Goal: Task Accomplishment & Management: Manage account settings

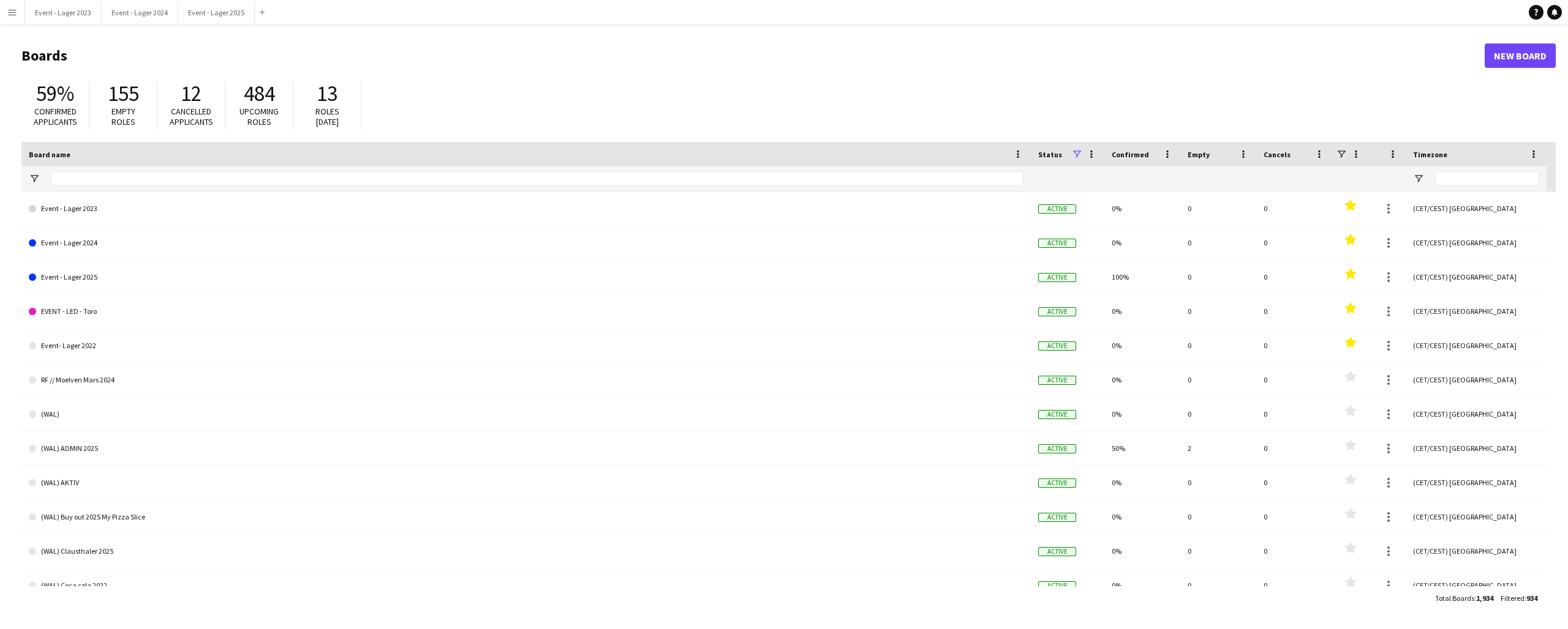
click at [12, 10] on app-icon "Menu" at bounding box center [12, 12] width 10 height 10
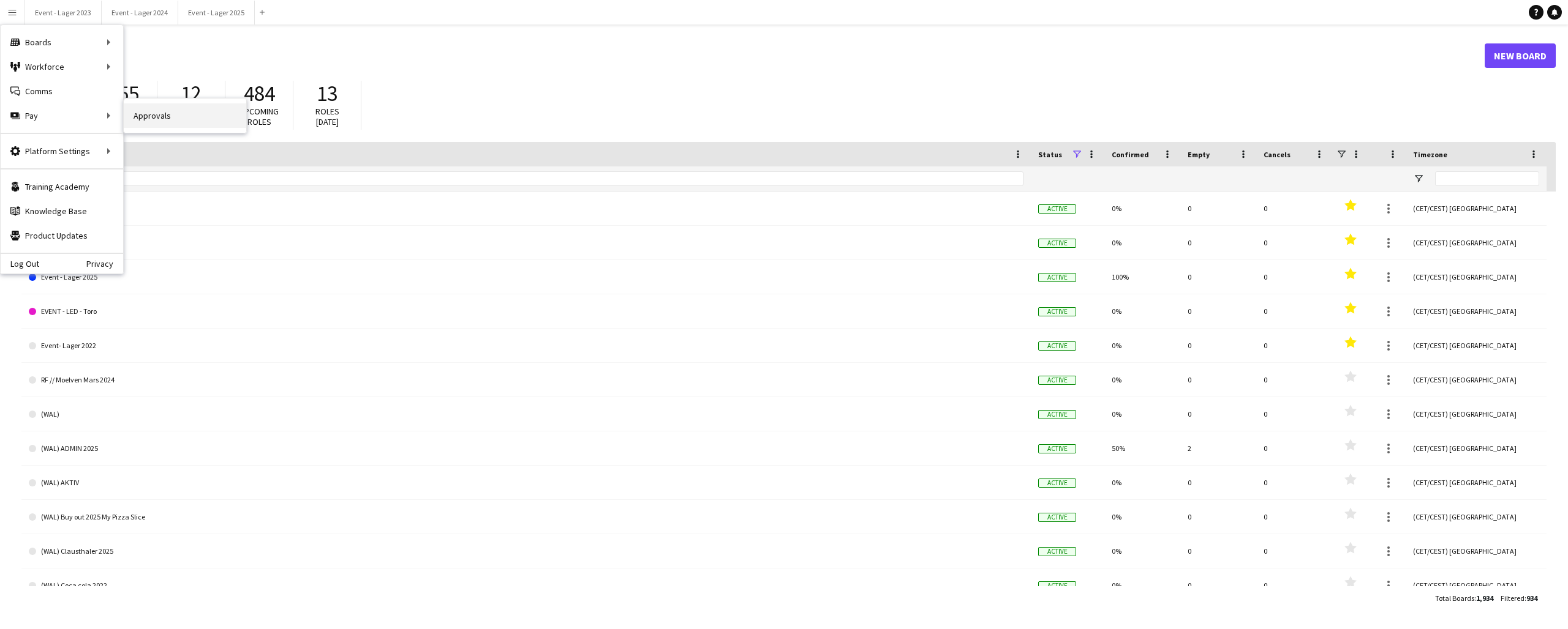
click at [166, 121] on link "Approvals" at bounding box center [185, 115] width 122 height 25
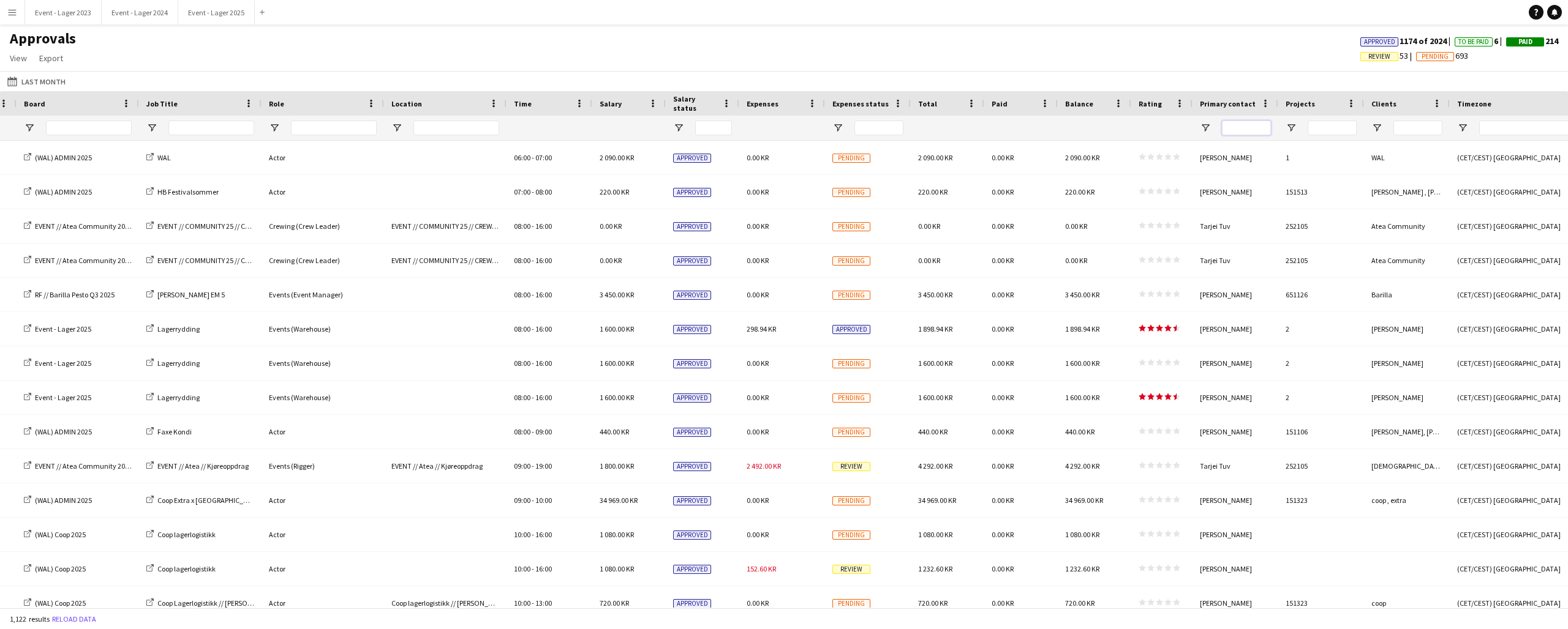
click at [1234, 126] on input "Primary contact Filter Input" at bounding box center [1246, 128] width 49 height 14
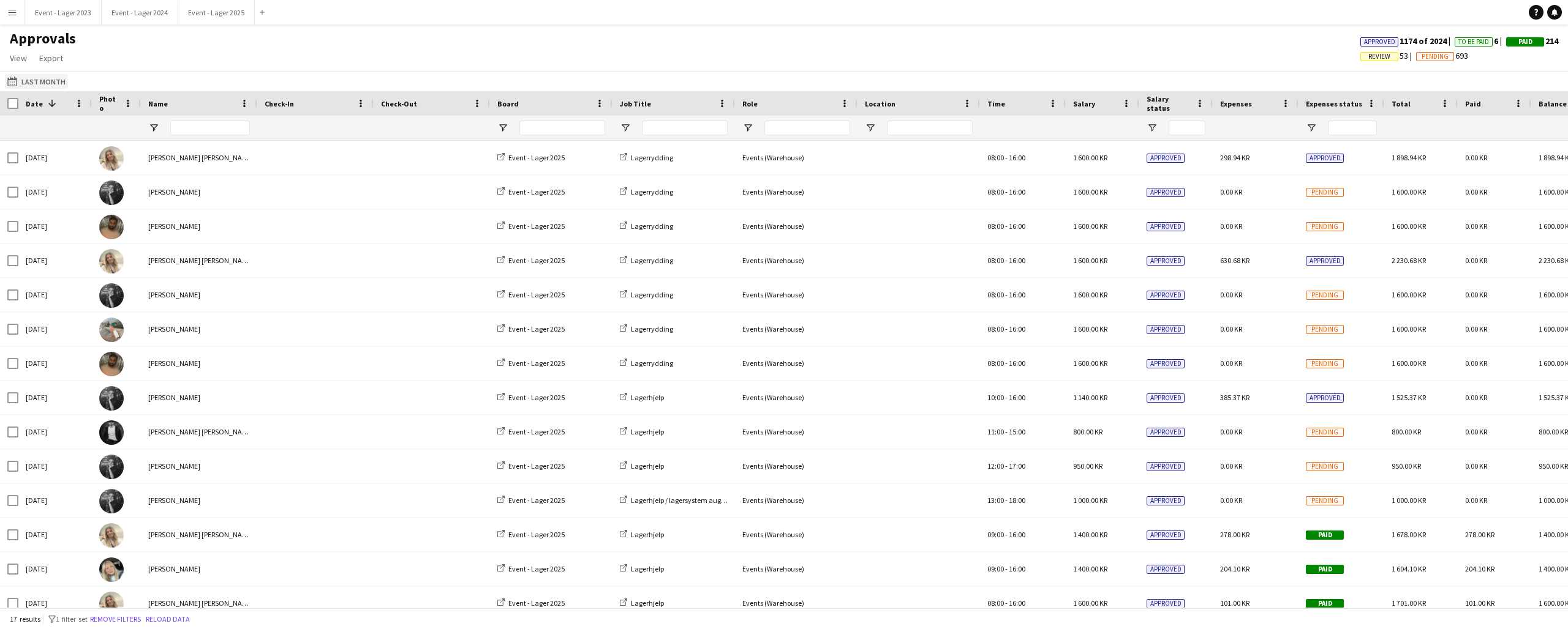
type input "*****"
click at [22, 81] on button "Last Month Last Month" at bounding box center [36, 82] width 63 height 14
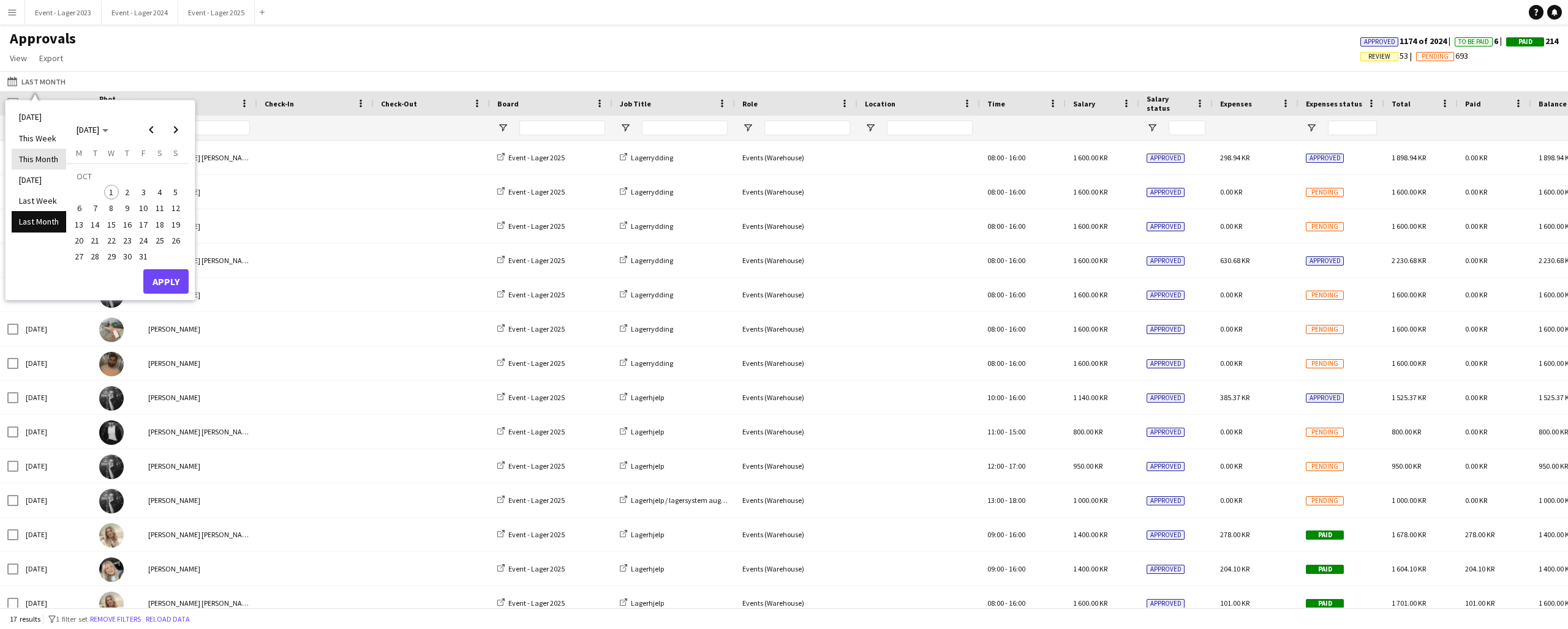
click at [35, 156] on li "This Month" at bounding box center [39, 159] width 54 height 21
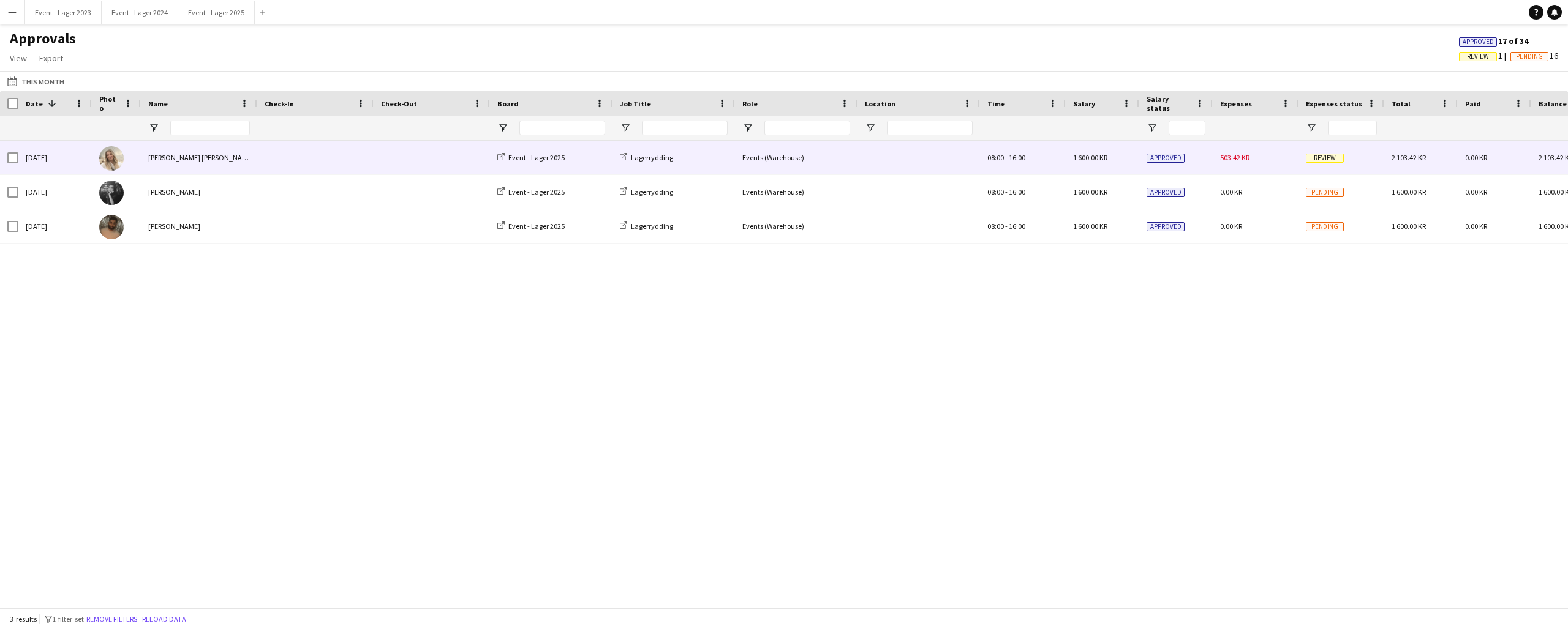
click at [1323, 157] on span "Review" at bounding box center [1324, 157] width 38 height 9
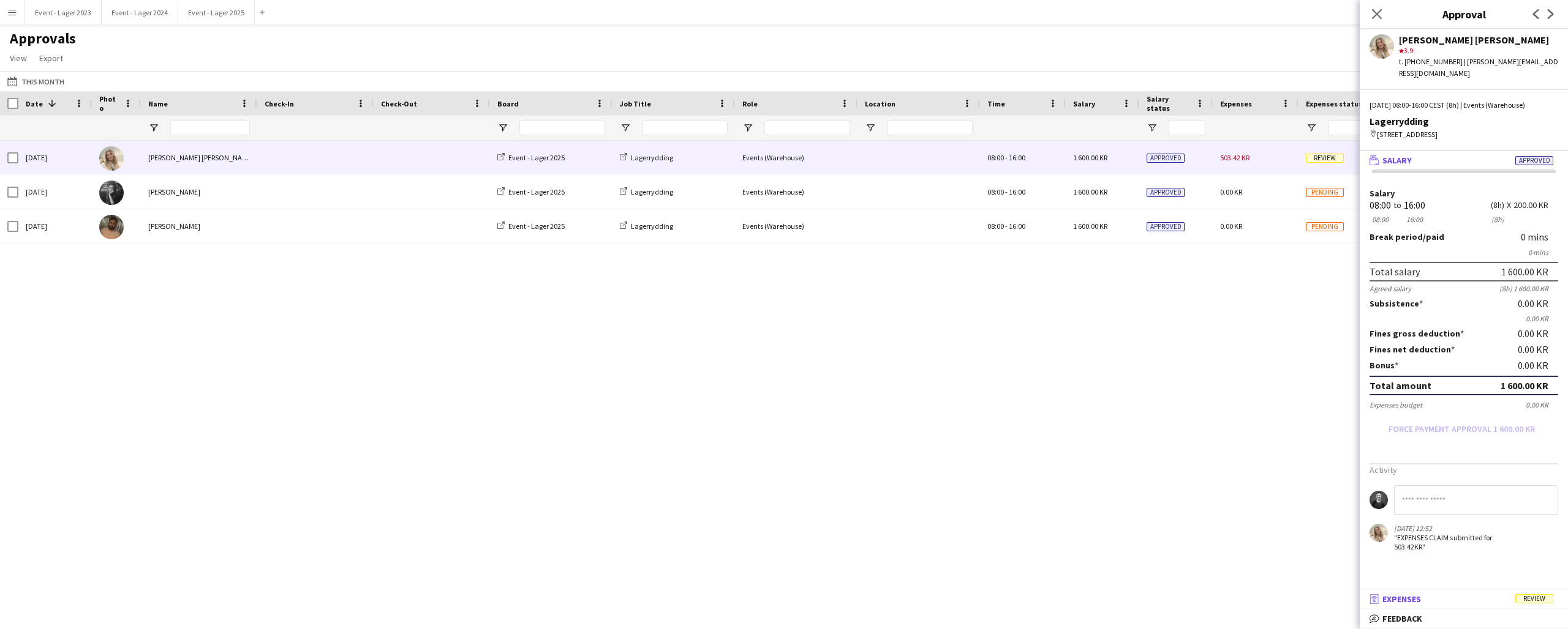
click at [1466, 595] on mat-panel-title "receipt Expenses Review" at bounding box center [1461, 599] width 203 height 11
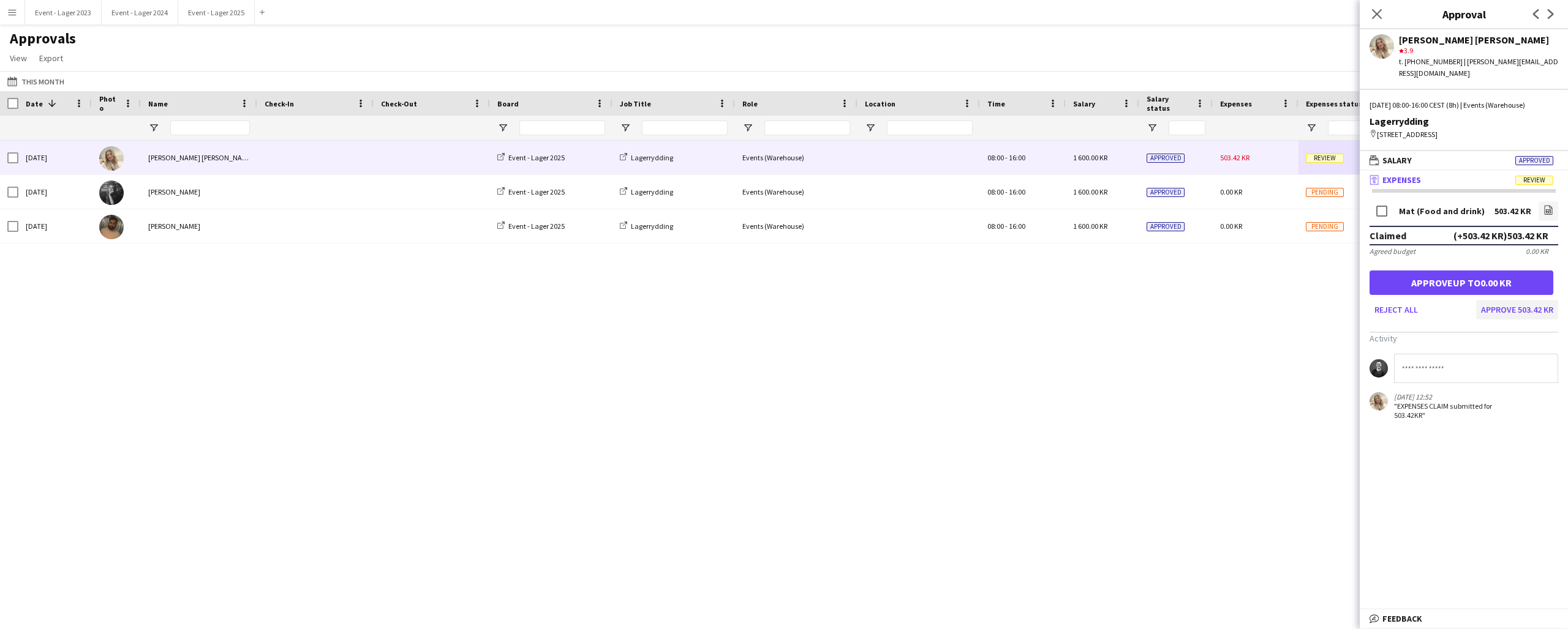
click at [1508, 300] on button "Approve 503.42 KR" at bounding box center [1517, 309] width 82 height 20
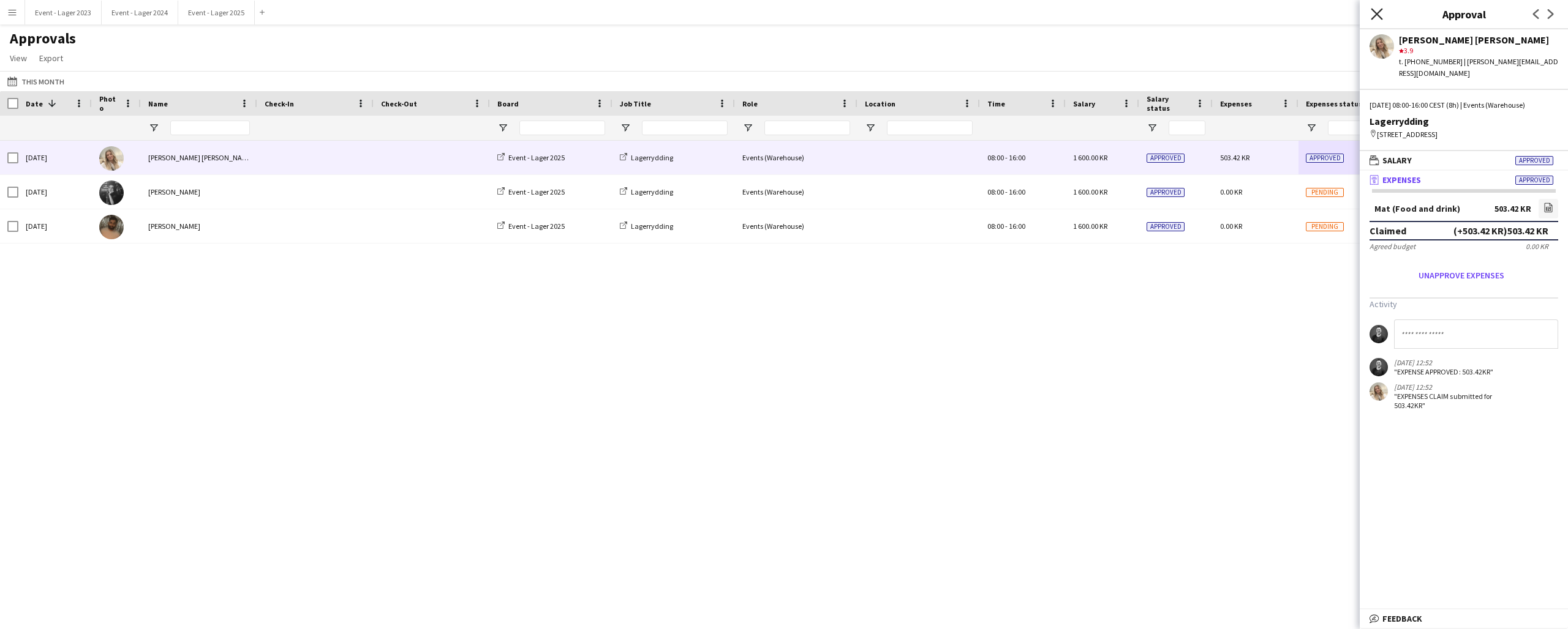
click at [1376, 14] on icon at bounding box center [1376, 14] width 12 height 12
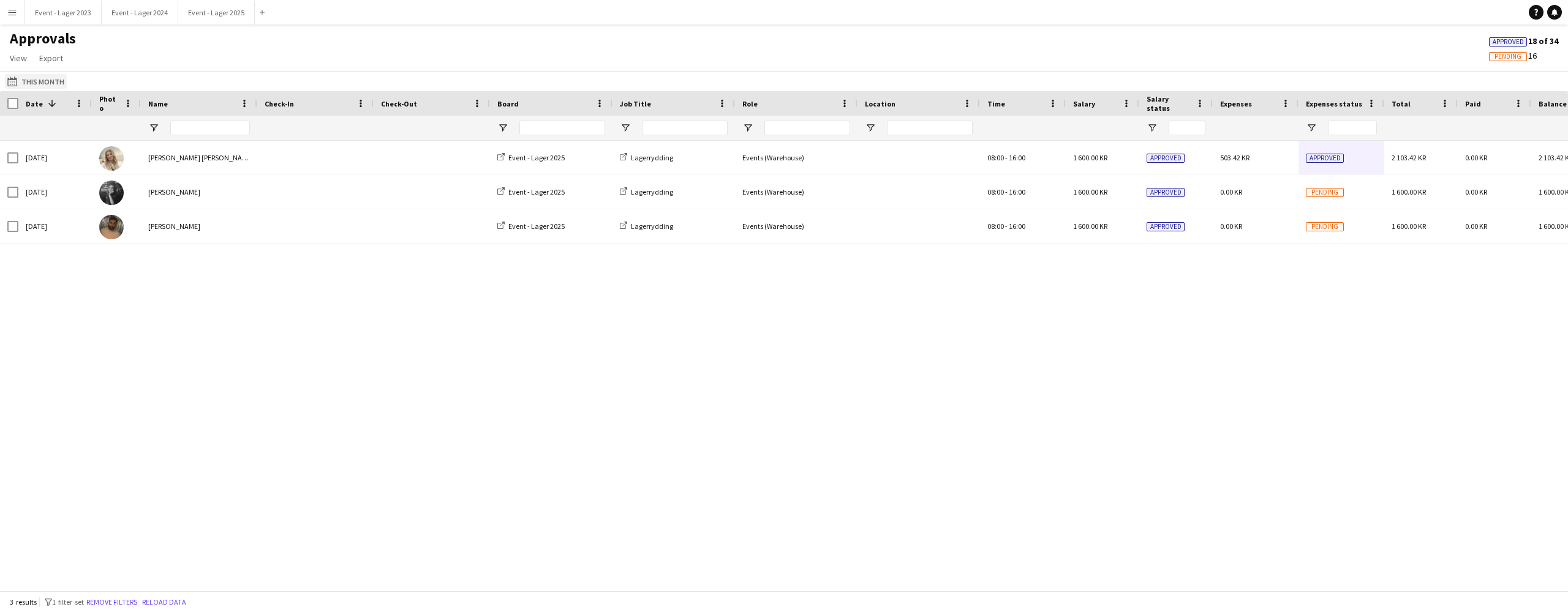
click at [30, 80] on button "Last Month This Month" at bounding box center [35, 81] width 62 height 14
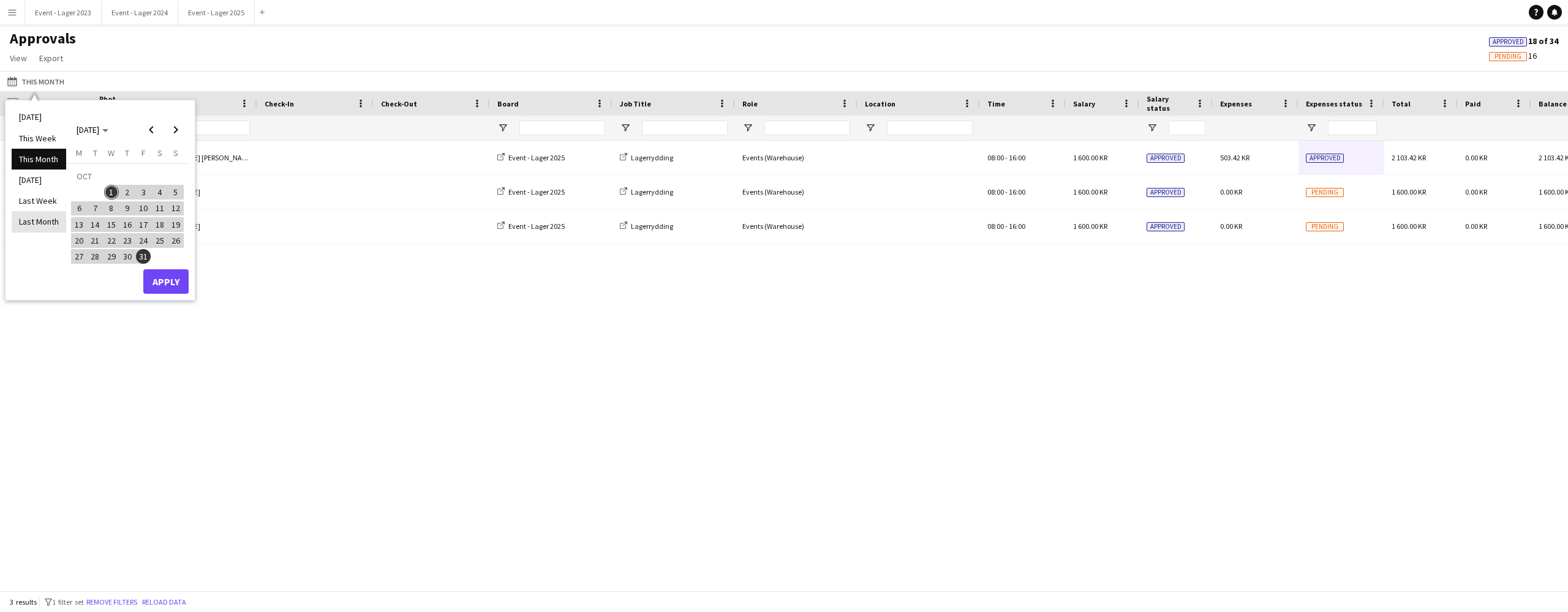
click at [37, 218] on li "Last Month" at bounding box center [39, 221] width 54 height 21
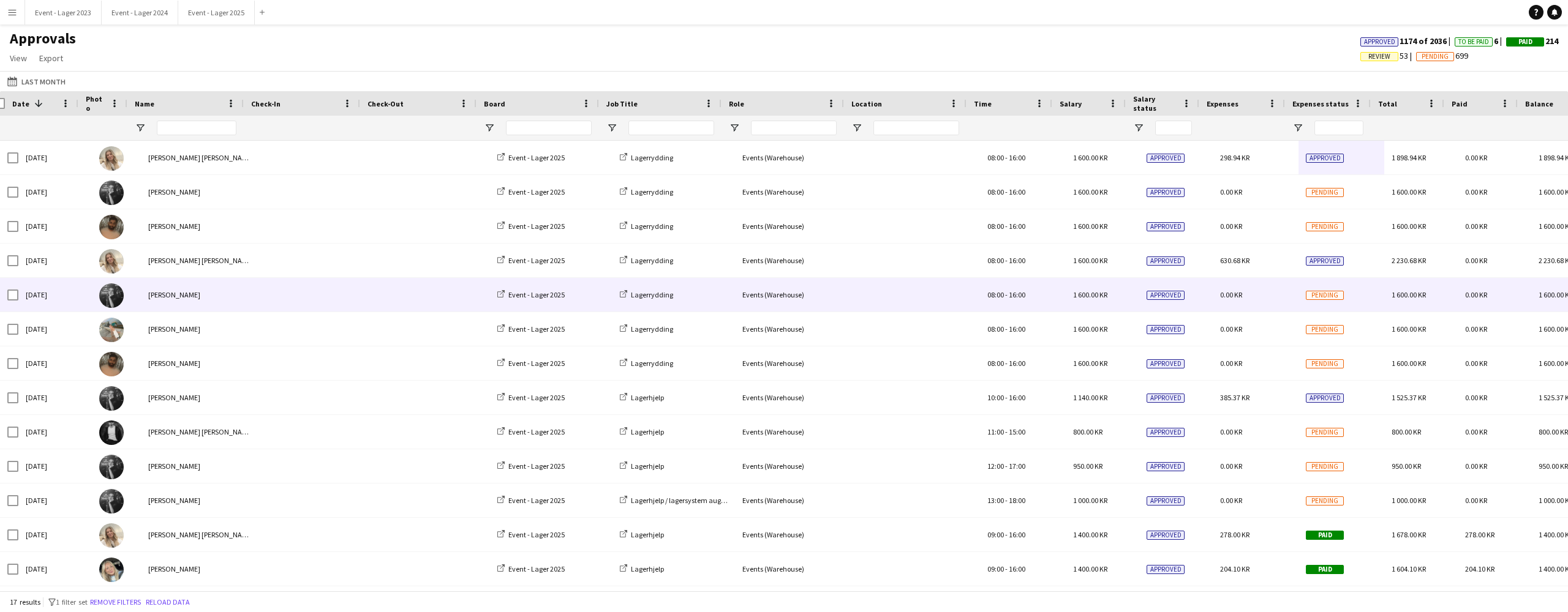
scroll to position [0, -9]
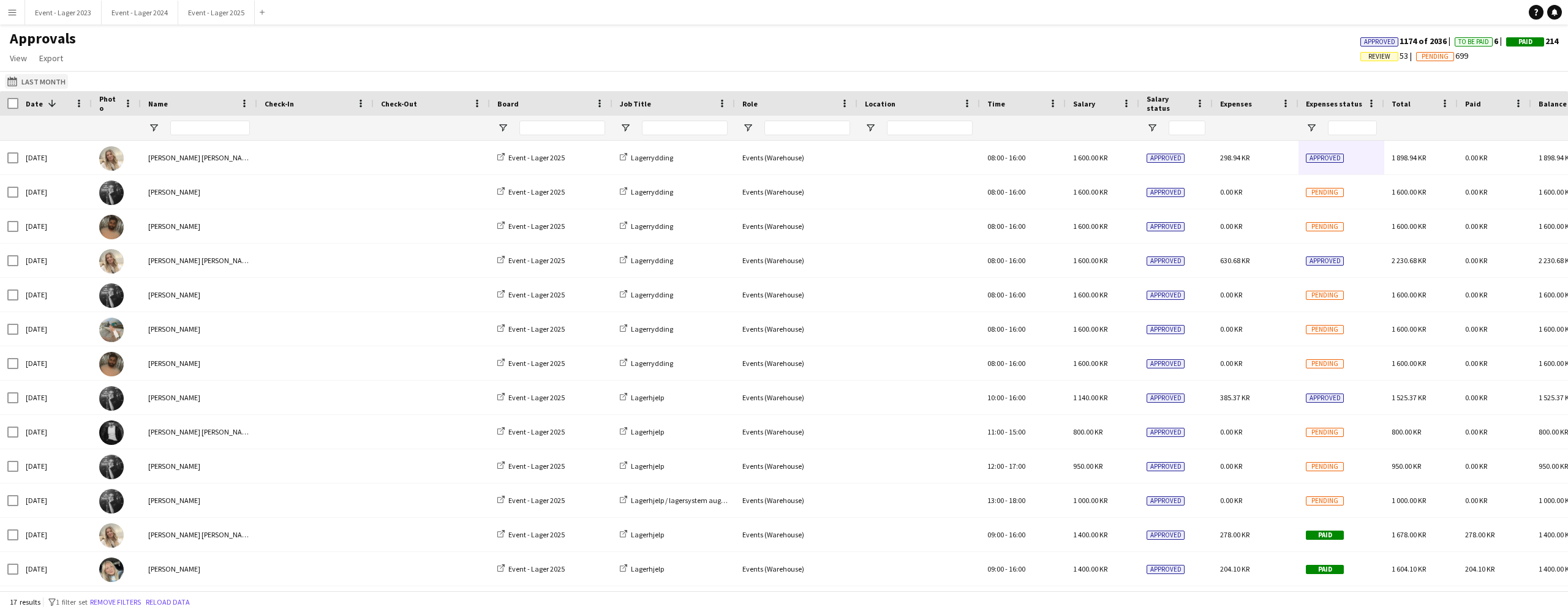
click at [36, 78] on button "Last Month Last Month" at bounding box center [36, 81] width 63 height 14
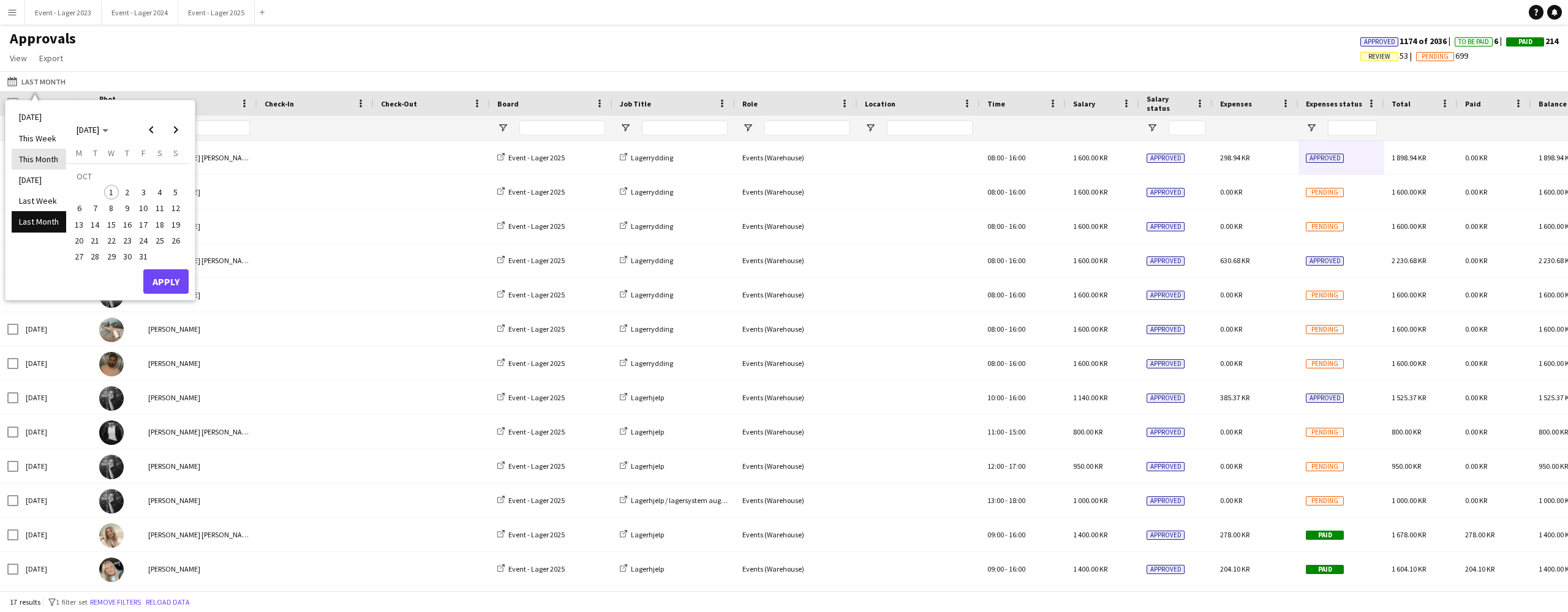
click at [40, 157] on li "This Month" at bounding box center [39, 159] width 54 height 21
